Goal: Task Accomplishment & Management: Manage account settings

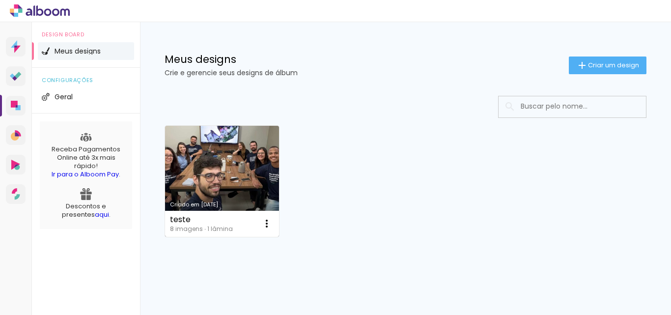
click at [221, 171] on link "Criado em [DATE]" at bounding box center [222, 181] width 114 height 111
click at [268, 225] on iron-icon at bounding box center [267, 224] width 12 height 12
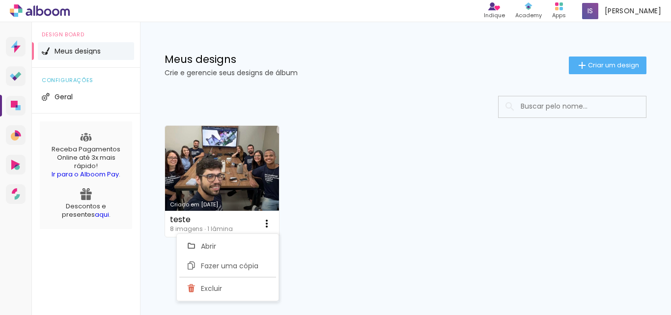
click at [294, 221] on div "Criado em [DATE] teste 8 imagens ∙ 1 lâmina Abrir Fazer uma cópia Excluir" at bounding box center [405, 181] width 491 height 120
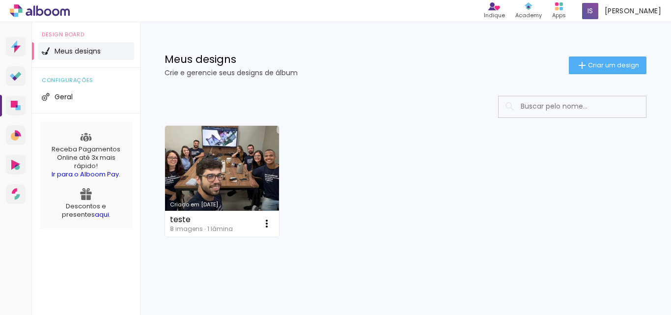
drag, startPoint x: 245, startPoint y: 191, endPoint x: 408, endPoint y: 122, distance: 177.8
click at [408, 122] on div "Criado em [DATE] teste 8 imagens ∙ 1 lâmina Abrir Fazer uma cópia Excluir" at bounding box center [405, 181] width 491 height 120
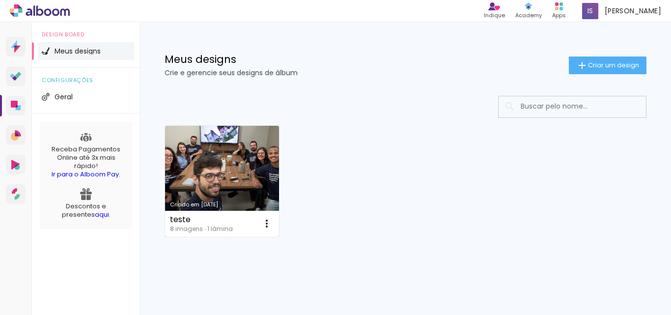
click at [241, 163] on link "Criado em [DATE]" at bounding box center [222, 181] width 114 height 111
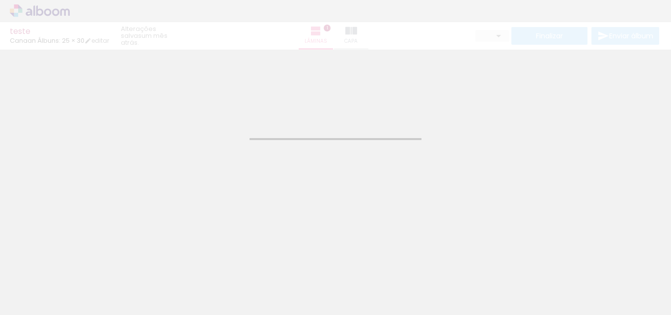
type input "JPG"
type input "Alta, 300 DPI"
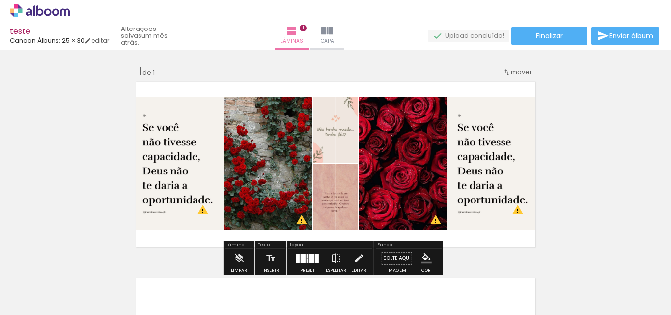
click at [465, 37] on quentale-upload-monitor at bounding box center [469, 36] width 82 height 12
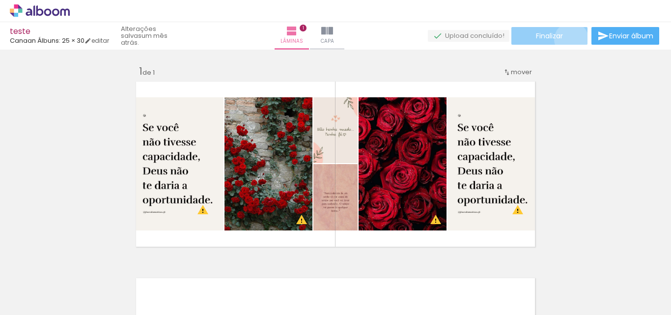
click at [568, 39] on paper-button "Finalizar" at bounding box center [549, 36] width 76 height 18
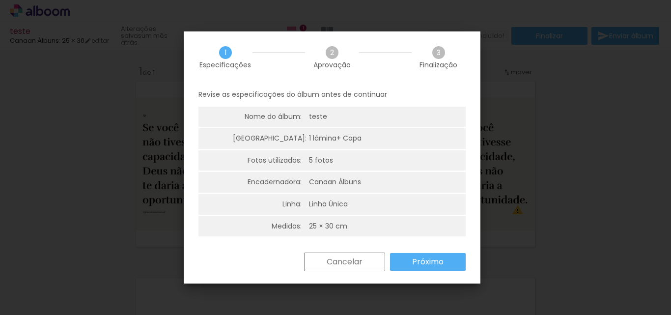
scroll to position [2, 0]
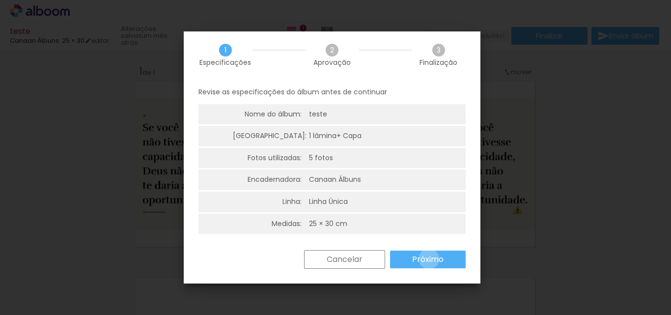
click at [0, 0] on slot "Próximo" at bounding box center [0, 0] width 0 height 0
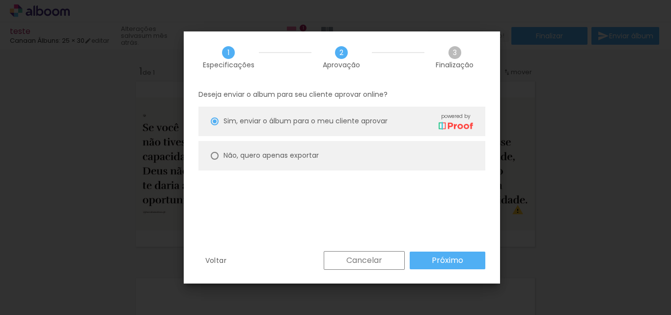
click at [0, 0] on slot "Não, quero apenas exportar" at bounding box center [0, 0] width 0 height 0
type paper-radio-button "on"
click at [469, 260] on paper-button "Próximo" at bounding box center [448, 260] width 76 height 18
type input "Alta, 300 DPI"
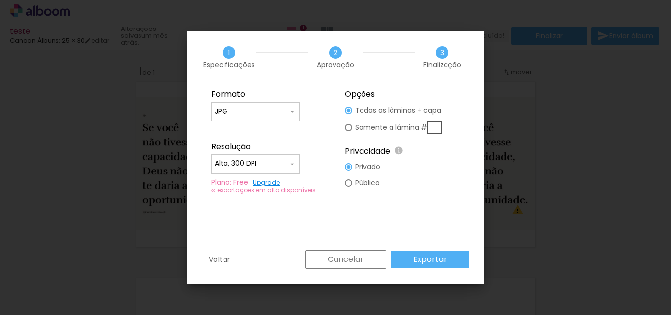
click at [277, 117] on div at bounding box center [256, 116] width 82 height 1
click at [313, 117] on fieldset "Formato JPG PDF Resolução Alta, 300 DPI Baixa Plano: Free Upgrade ∞ exportações…" at bounding box center [269, 141] width 132 height 117
click at [294, 165] on iron-icon at bounding box center [292, 164] width 8 height 8
click at [294, 165] on paper-item "Alta, 300 DPI" at bounding box center [255, 162] width 88 height 20
click at [0, 0] on slot "Exportar" at bounding box center [0, 0] width 0 height 0
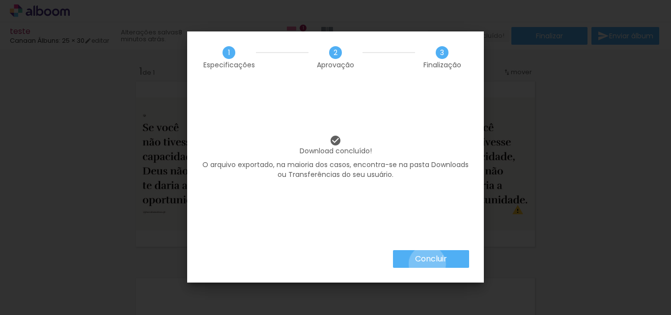
click at [0, 0] on slot "Concluir" at bounding box center [0, 0] width 0 height 0
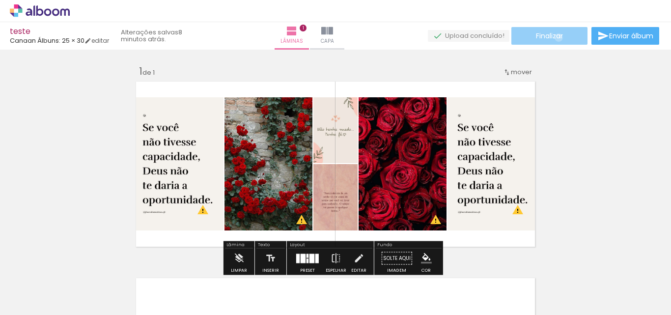
click at [555, 37] on span "Finalizar" at bounding box center [549, 35] width 27 height 7
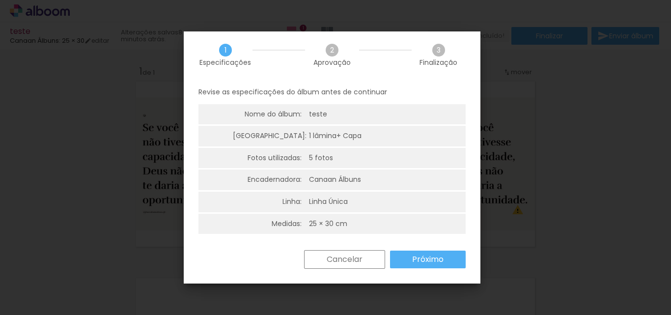
click at [0, 0] on slot "Próximo" at bounding box center [0, 0] width 0 height 0
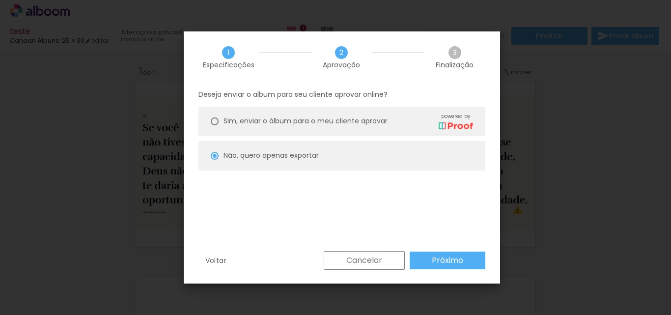
click at [335, 117] on span "Sim, enviar o álbum para o meu cliente aprovar" at bounding box center [305, 121] width 164 height 10
type paper-radio-button "on"
click at [0, 0] on slot "Próximo" at bounding box center [0, 0] width 0 height 0
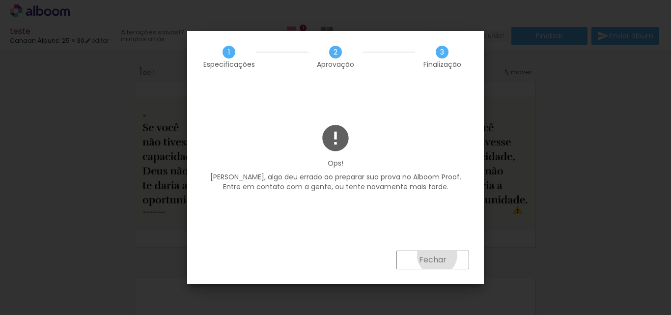
click at [0, 0] on slot "Fechar" at bounding box center [0, 0] width 0 height 0
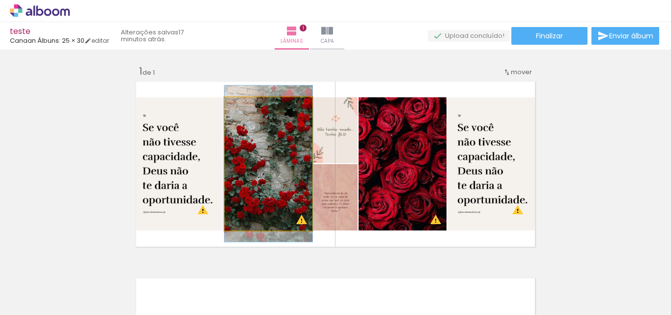
click at [272, 151] on quentale-photo at bounding box center [268, 163] width 88 height 133
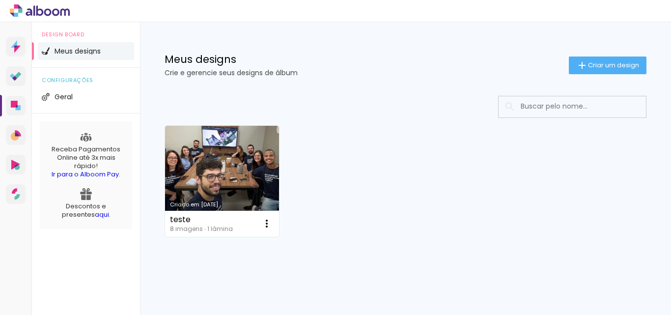
click at [267, 226] on iron-icon at bounding box center [267, 224] width 12 height 12
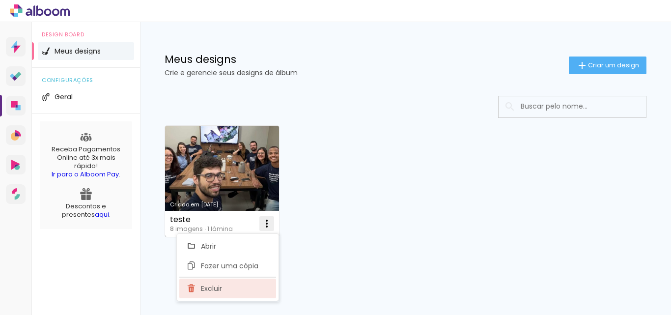
click at [244, 288] on paper-item "Excluir" at bounding box center [227, 288] width 97 height 20
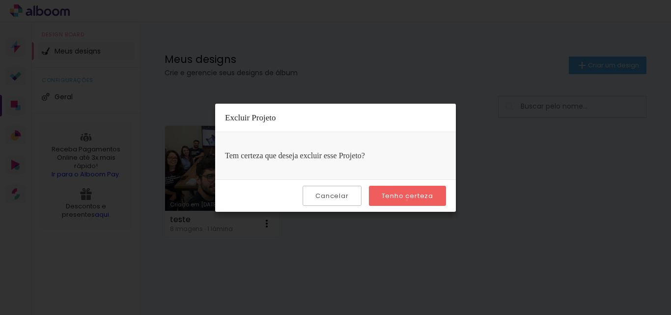
click at [0, 0] on slot "Tenho certeza" at bounding box center [0, 0] width 0 height 0
